Goal: Information Seeking & Learning: Learn about a topic

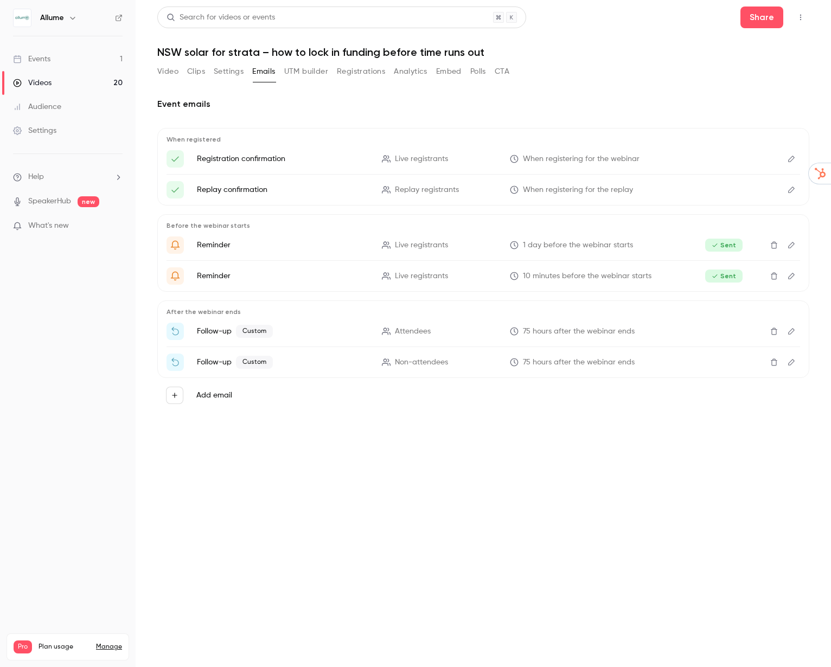
click at [38, 82] on div "Videos" at bounding box center [32, 83] width 39 height 11
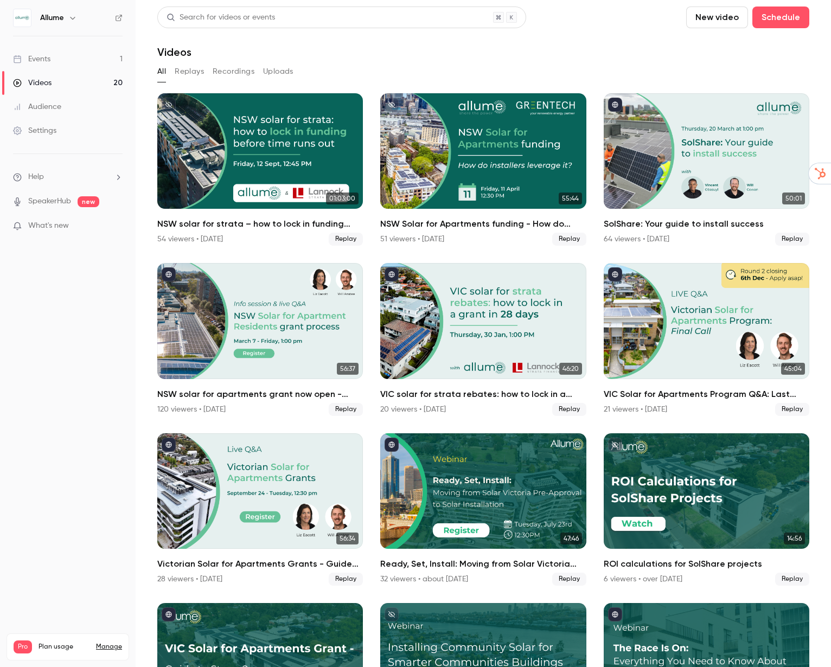
click at [46, 59] on div "Events" at bounding box center [31, 59] width 37 height 11
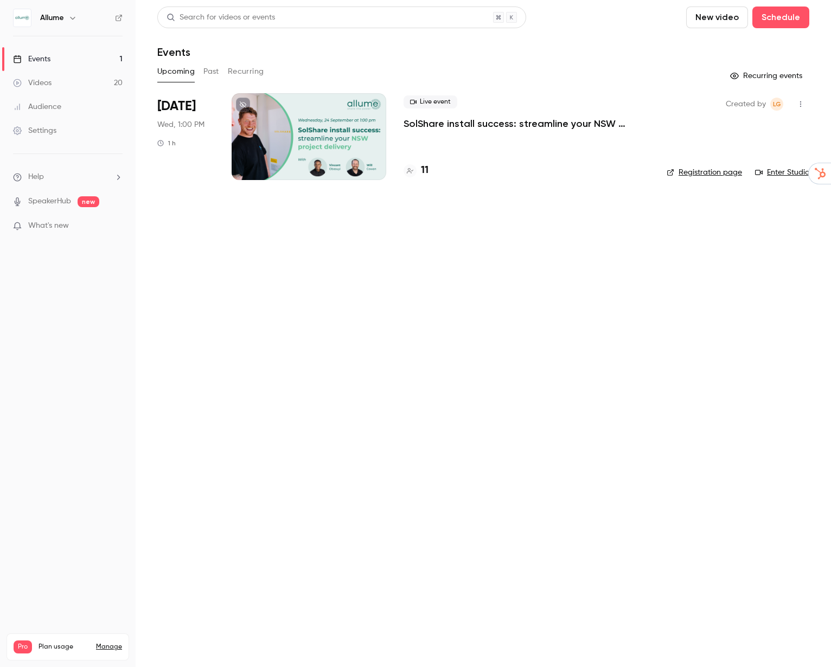
click at [425, 169] on h4 "11" at bounding box center [425, 170] width 8 height 15
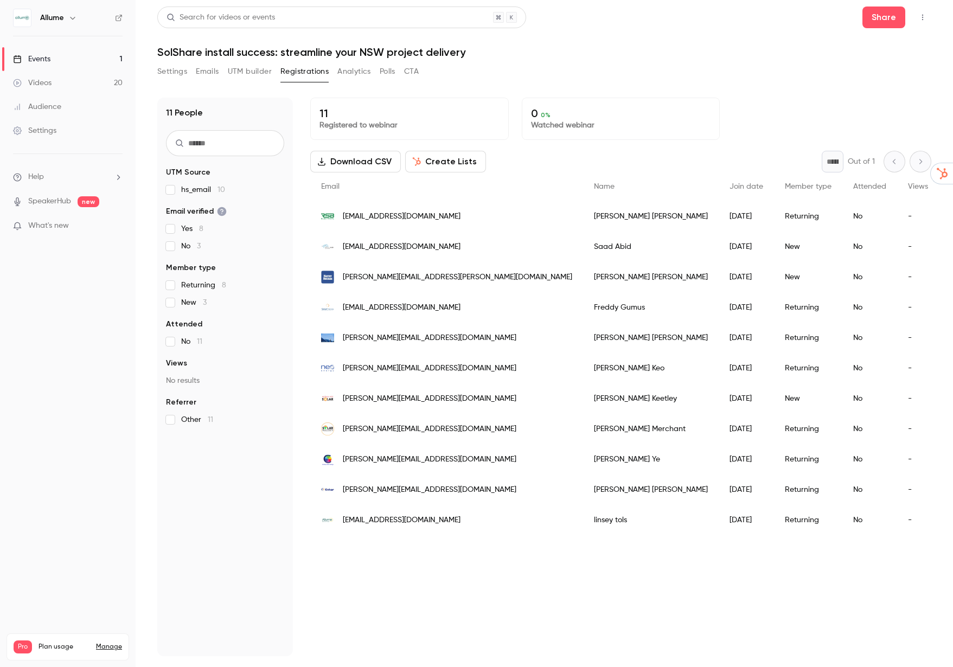
click at [169, 71] on button "Settings" at bounding box center [172, 71] width 30 height 17
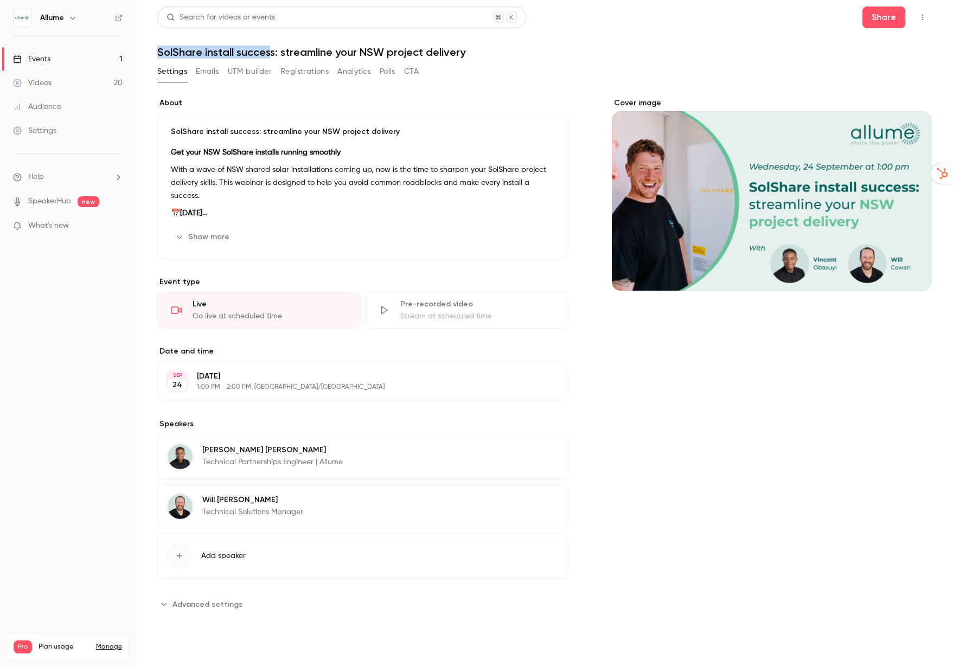
drag, startPoint x: 158, startPoint y: 53, endPoint x: 271, endPoint y: 48, distance: 112.4
click at [271, 48] on h1 "SolShare install success: streamline your NSW project delivery" at bounding box center [544, 52] width 774 height 13
